Goal: Information Seeking & Learning: Learn about a topic

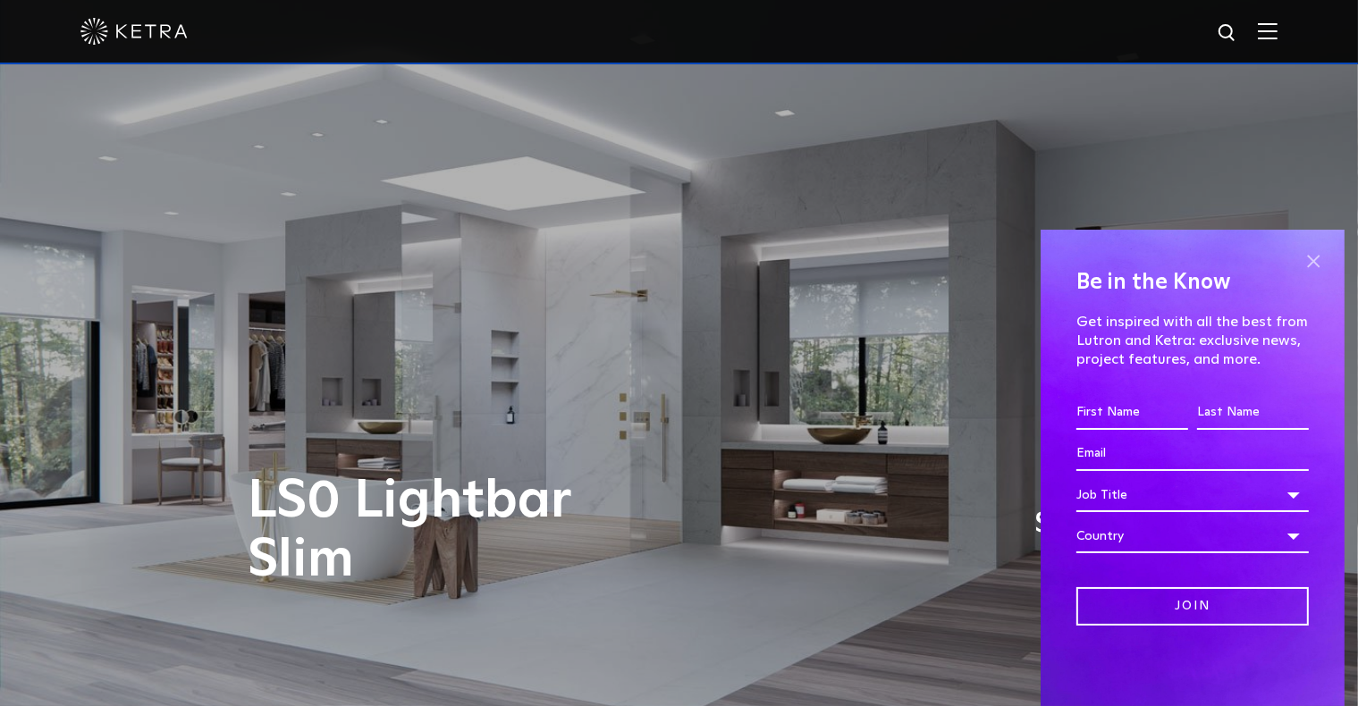
click at [1309, 257] on span at bounding box center [1313, 261] width 27 height 27
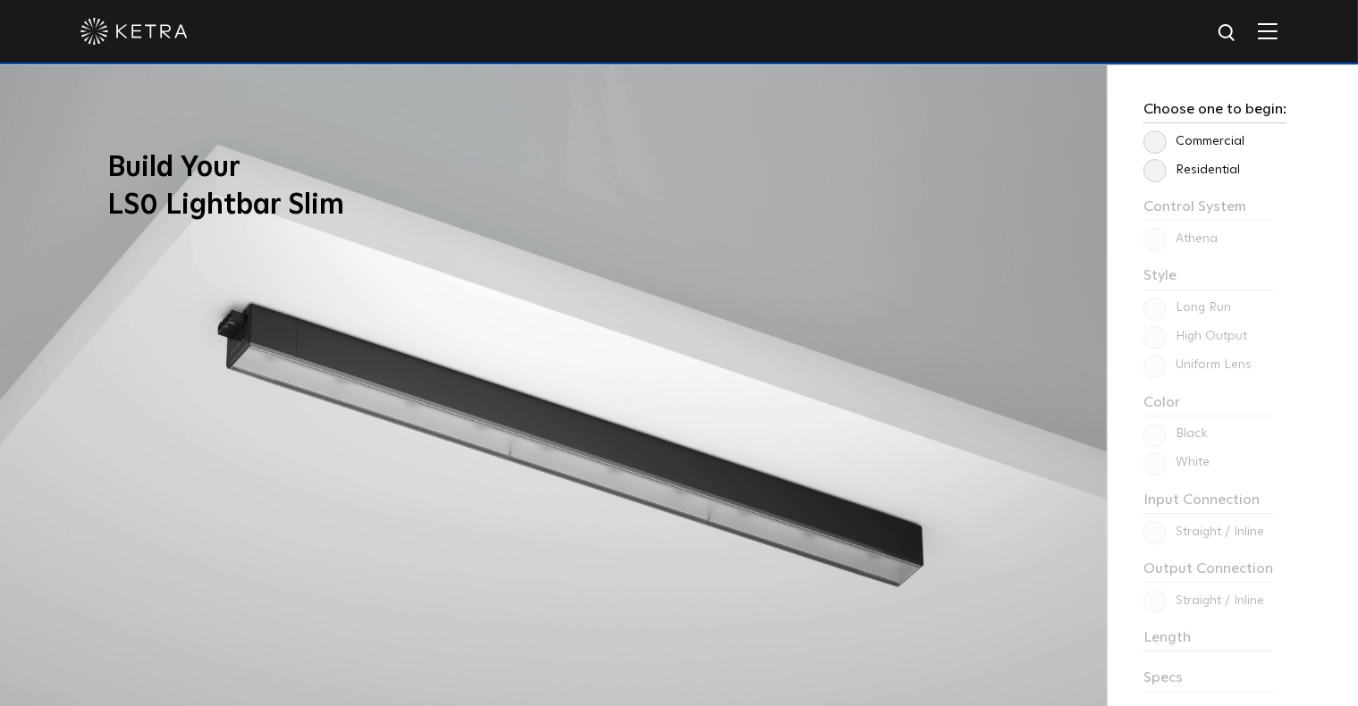
scroll to position [1430, 0]
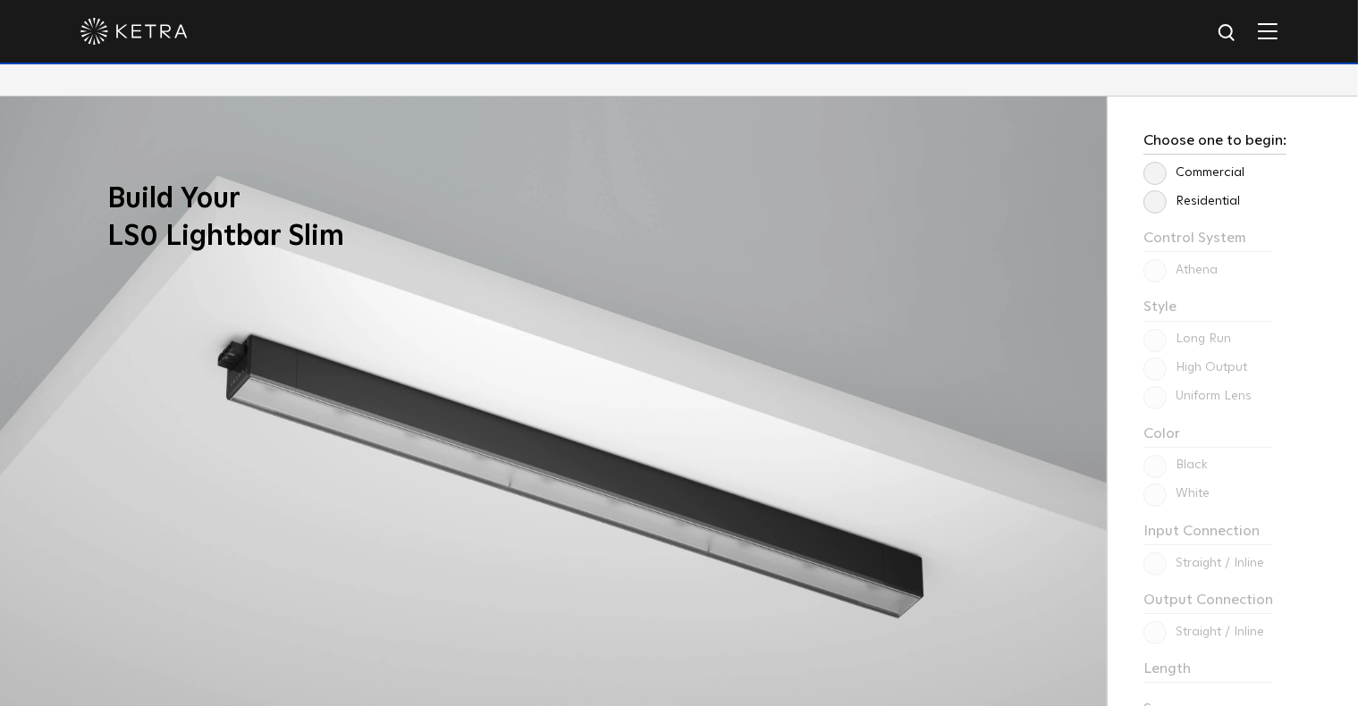
click at [1159, 208] on label "Residential" at bounding box center [1191, 201] width 97 height 15
click at [0, 0] on input "Residential" at bounding box center [0, 0] width 0 height 0
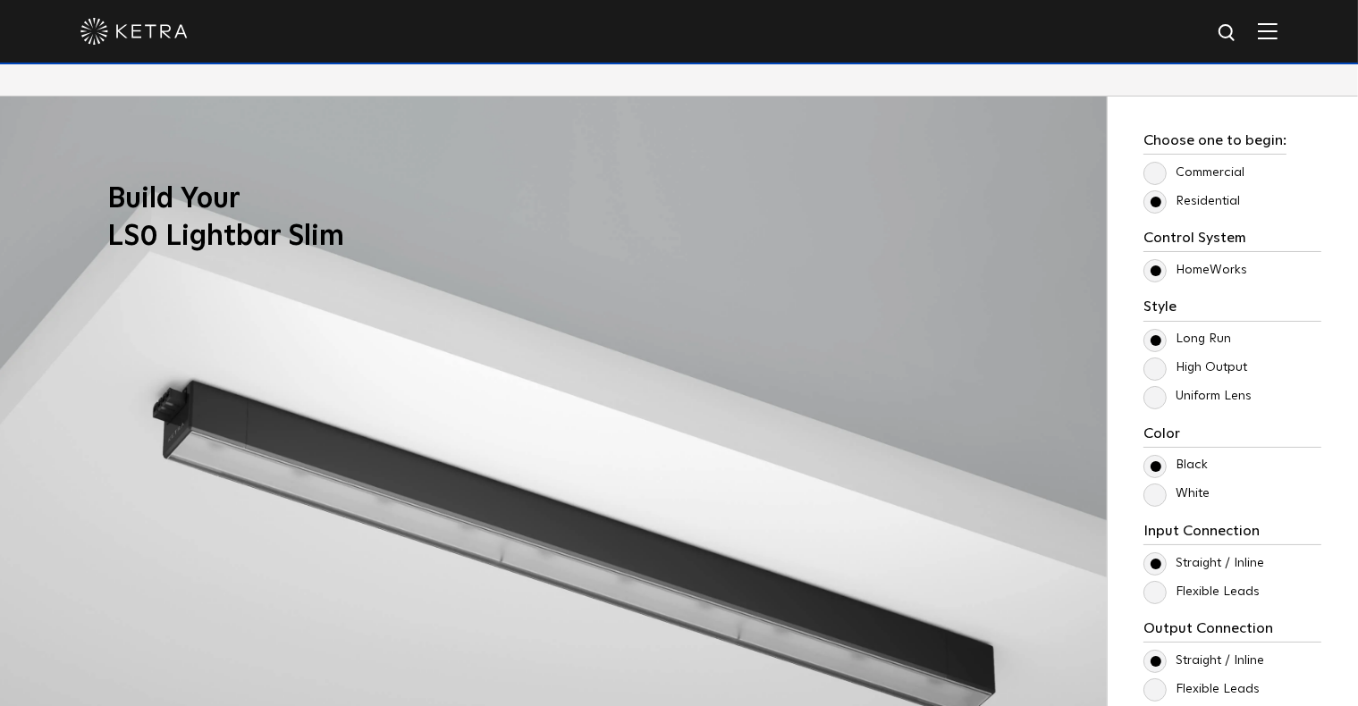
scroll to position [1520, 0]
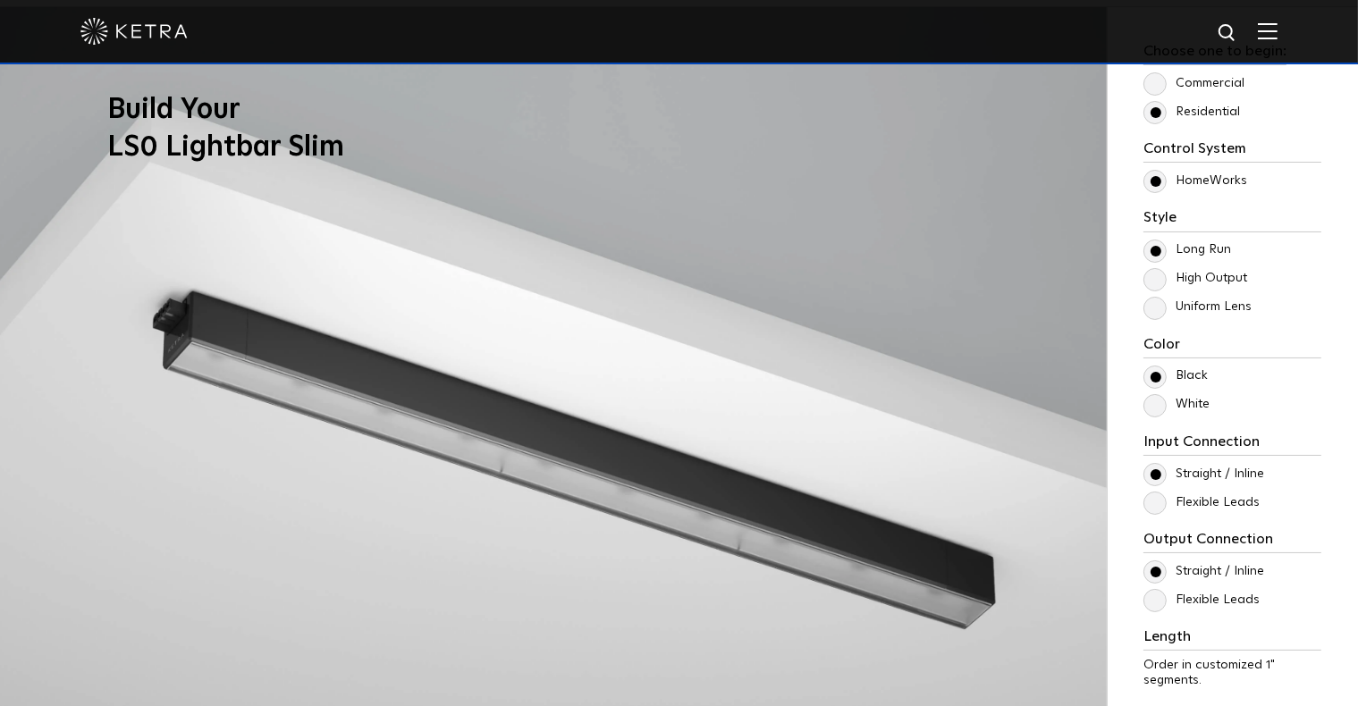
click at [1162, 174] on label "HomeWorks" at bounding box center [1195, 180] width 104 height 15
click at [0, 0] on input "HomeWorks" at bounding box center [0, 0] width 0 height 0
click at [1159, 183] on label "HomeWorks" at bounding box center [1195, 180] width 104 height 15
click at [0, 0] on input "HomeWorks" at bounding box center [0, 0] width 0 height 0
click at [1018, 308] on img at bounding box center [553, 428] width 1107 height 842
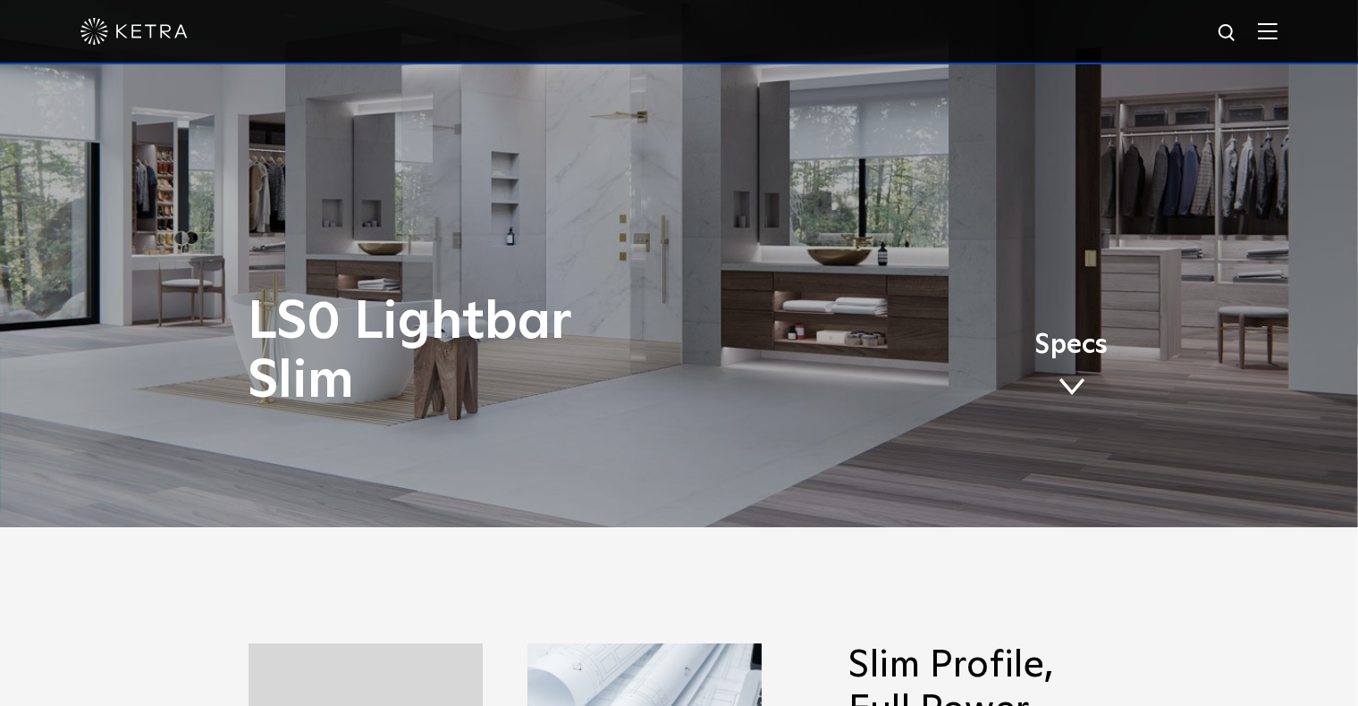
scroll to position [0, 0]
